Goal: Task Accomplishment & Management: Use online tool/utility

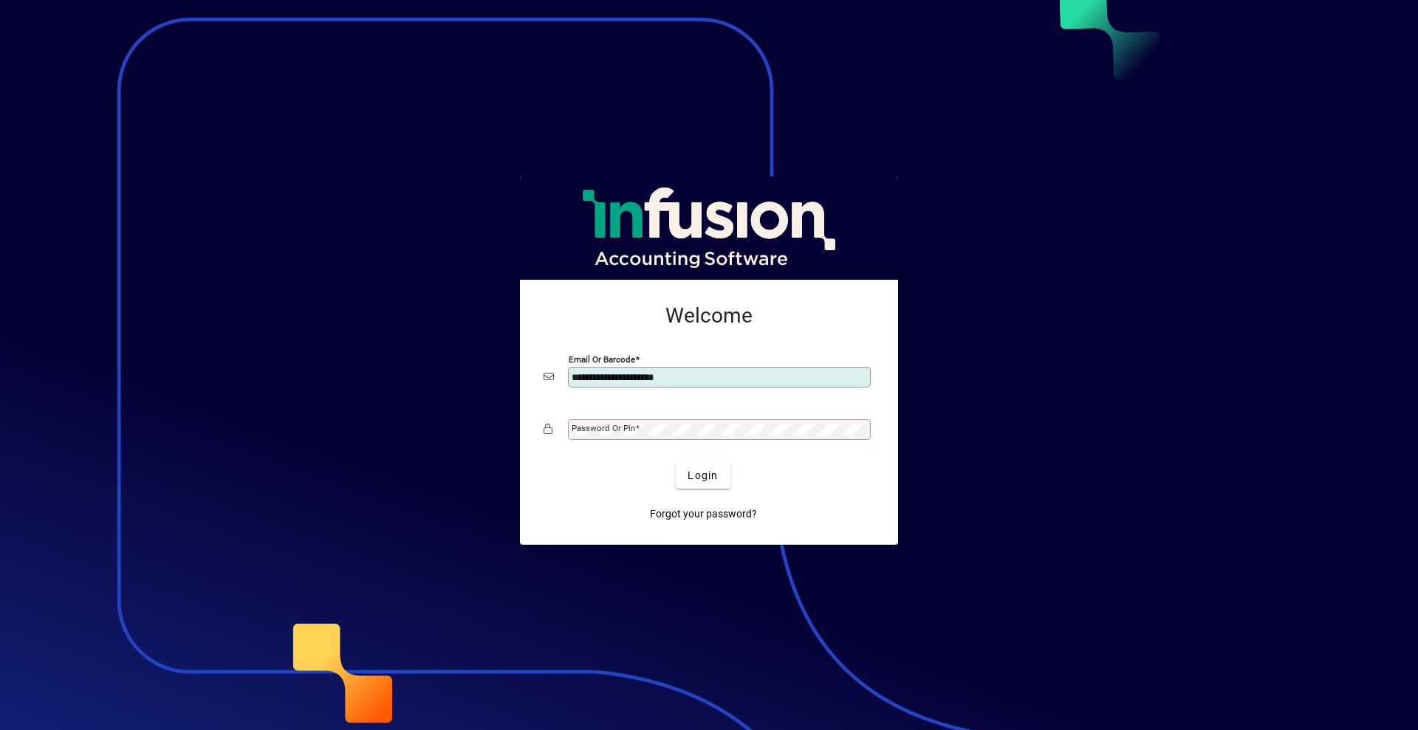
type input "**********"
click at [690, 471] on span "Login" at bounding box center [702, 476] width 30 height 16
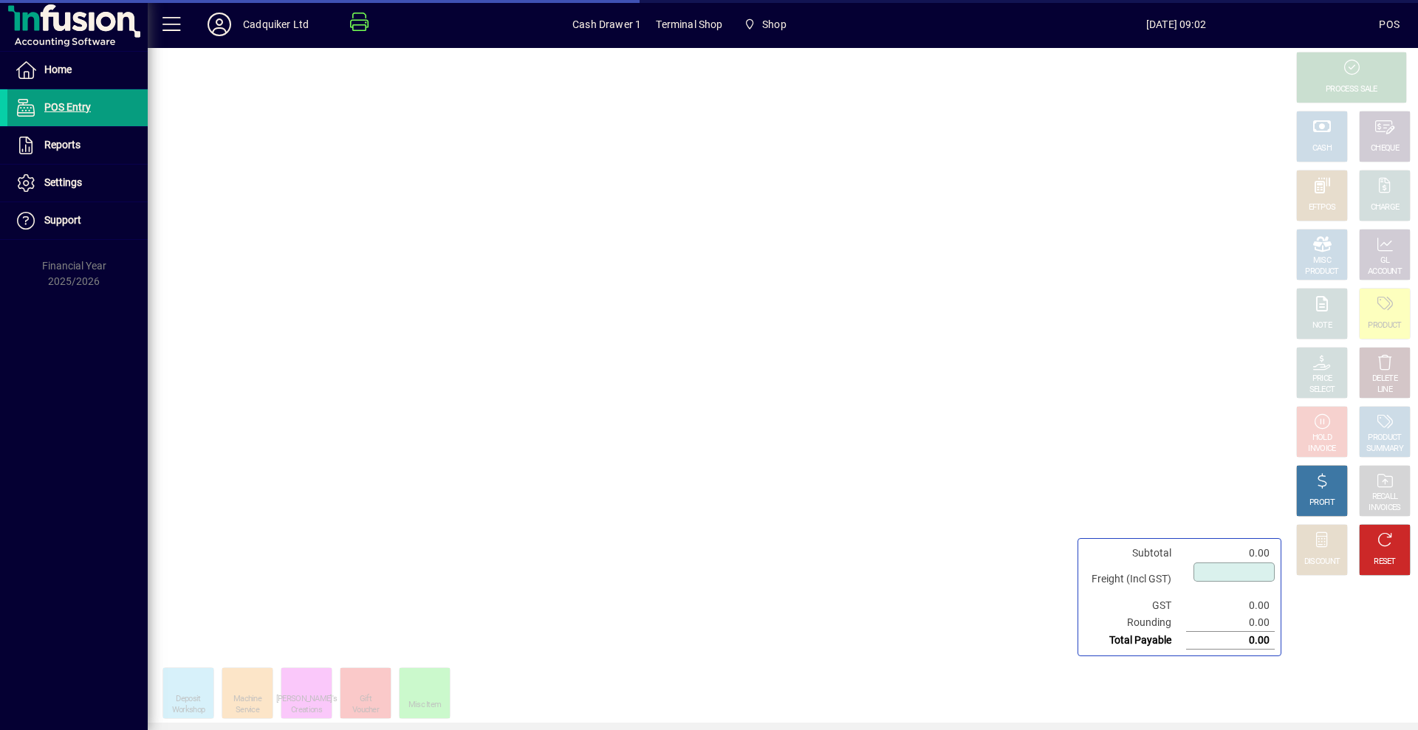
type input "****"
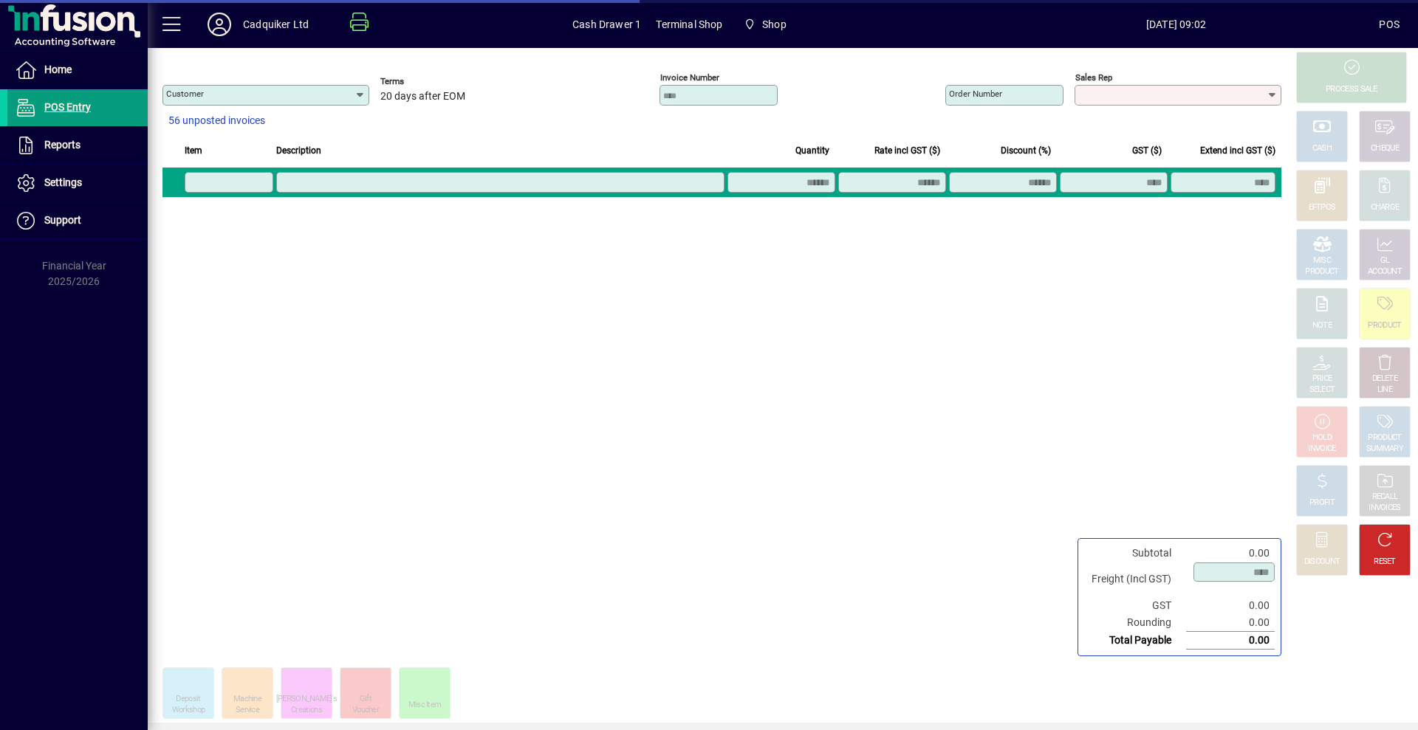
type input "**********"
